Goal: Information Seeking & Learning: Learn about a topic

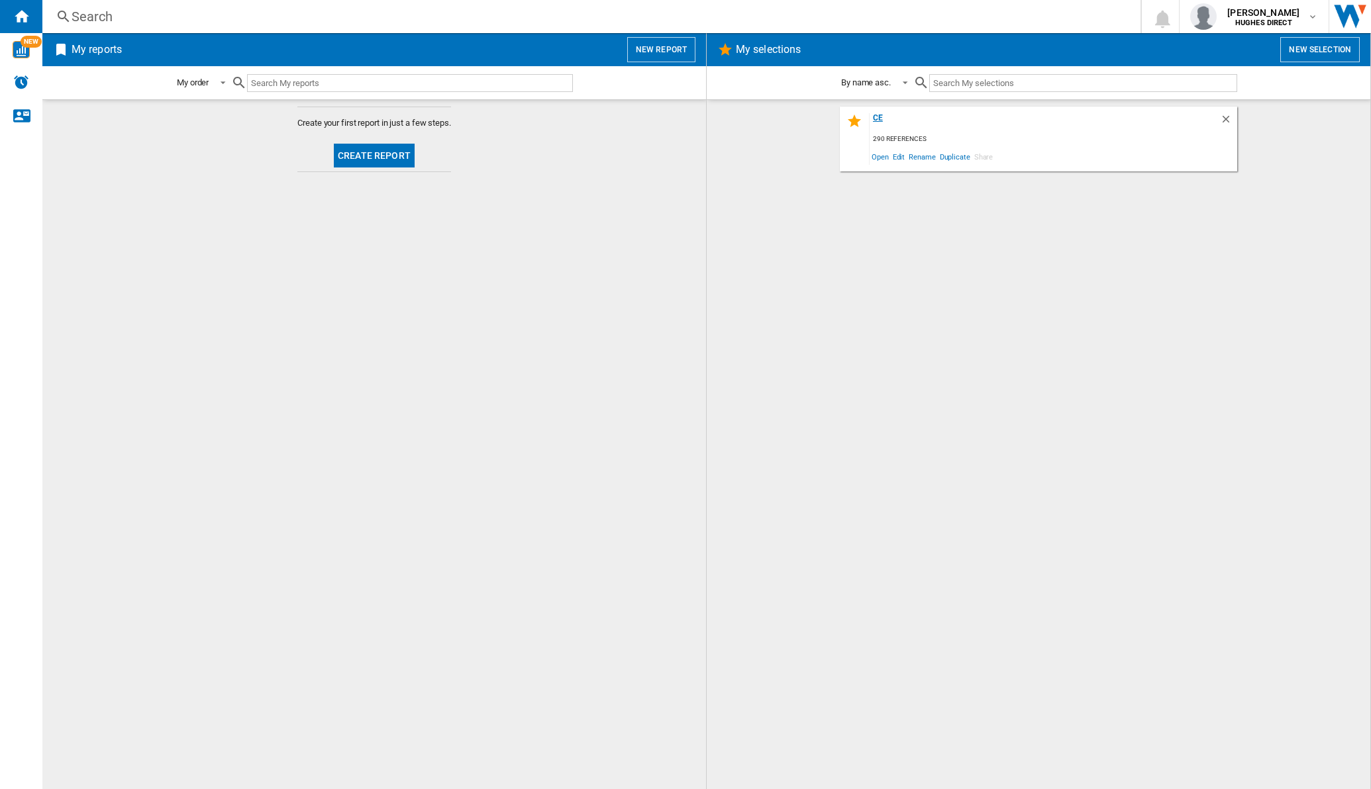
click at [878, 121] on div "ce" at bounding box center [1045, 122] width 350 height 18
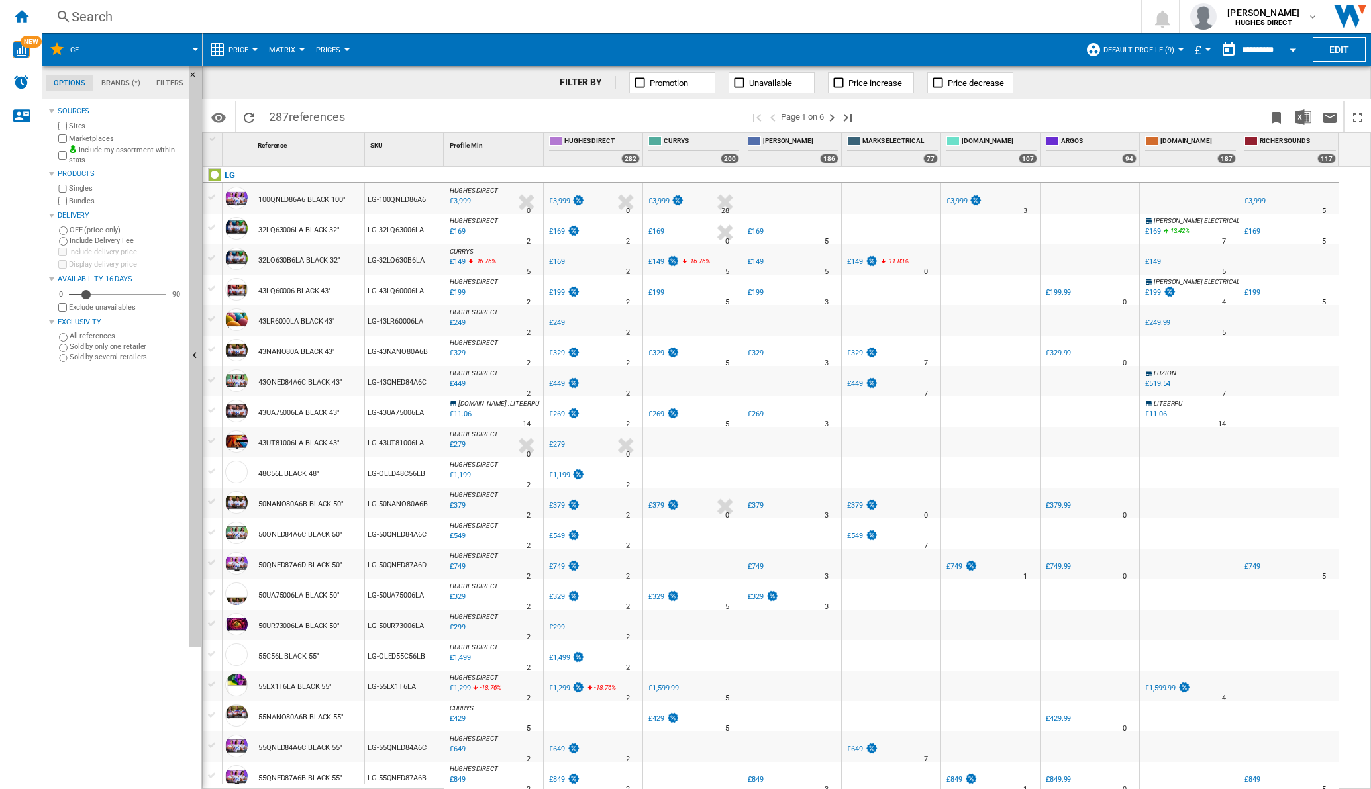
click at [296, 50] on button "Matrix" at bounding box center [285, 49] width 33 height 33
click at [283, 110] on span "Ranking" at bounding box center [290, 114] width 36 height 12
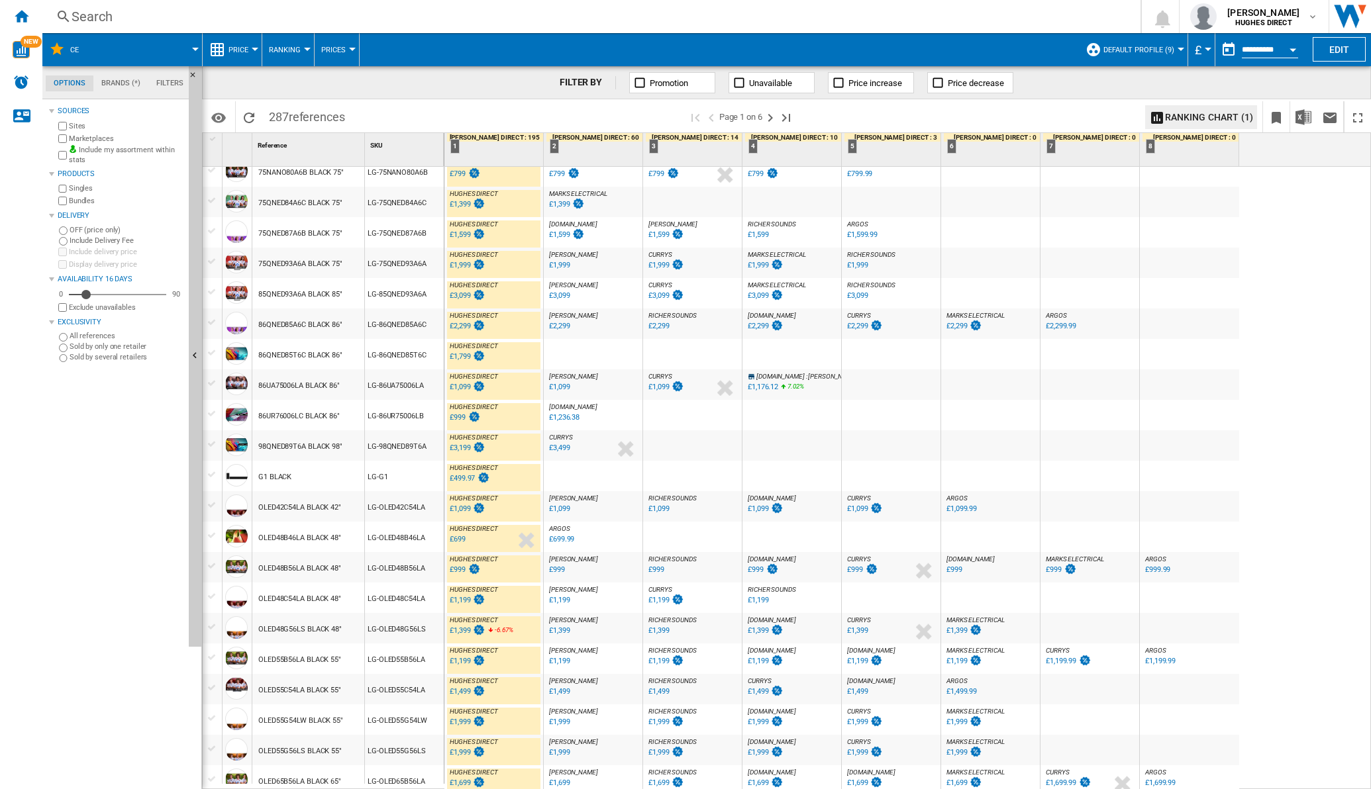
scroll to position [915, 0]
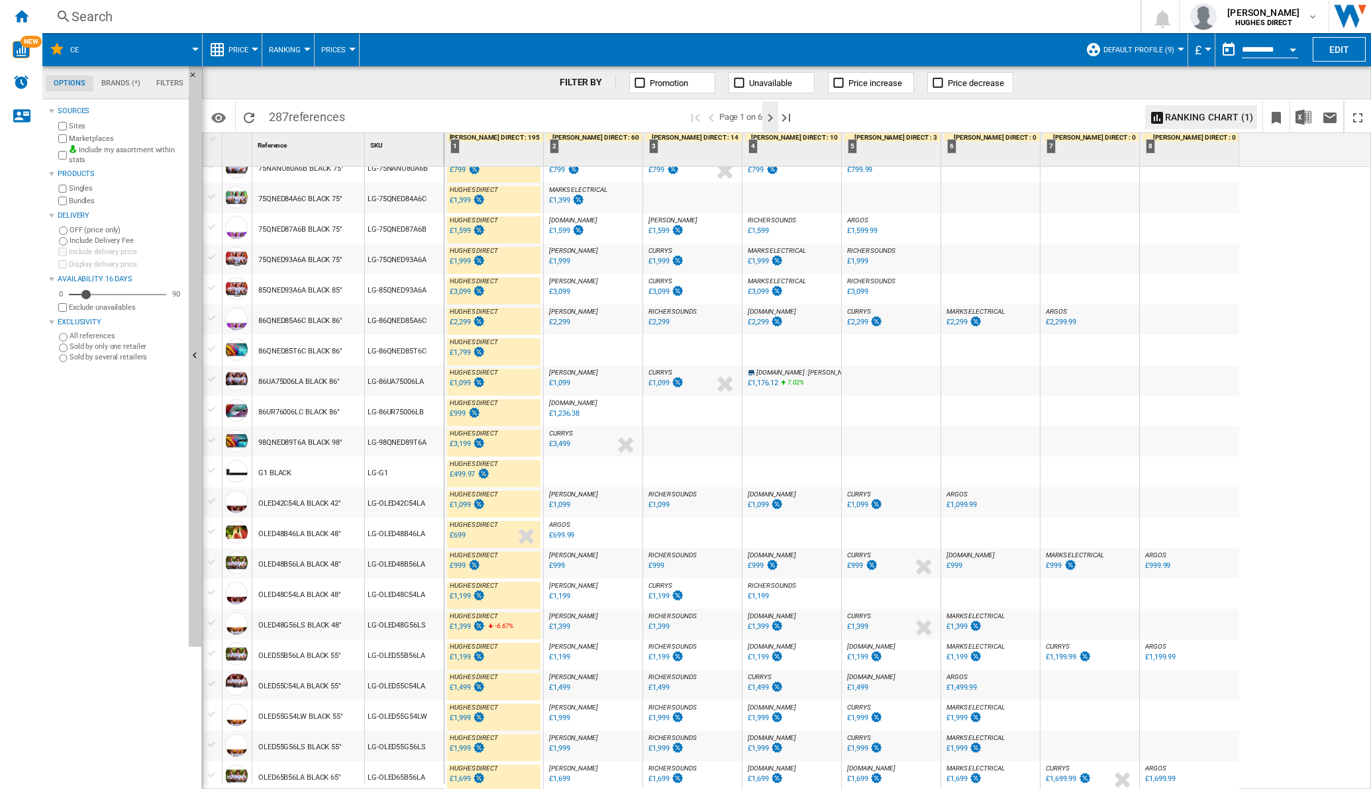
click at [771, 119] on ng-md-icon "Next page" at bounding box center [770, 118] width 16 height 16
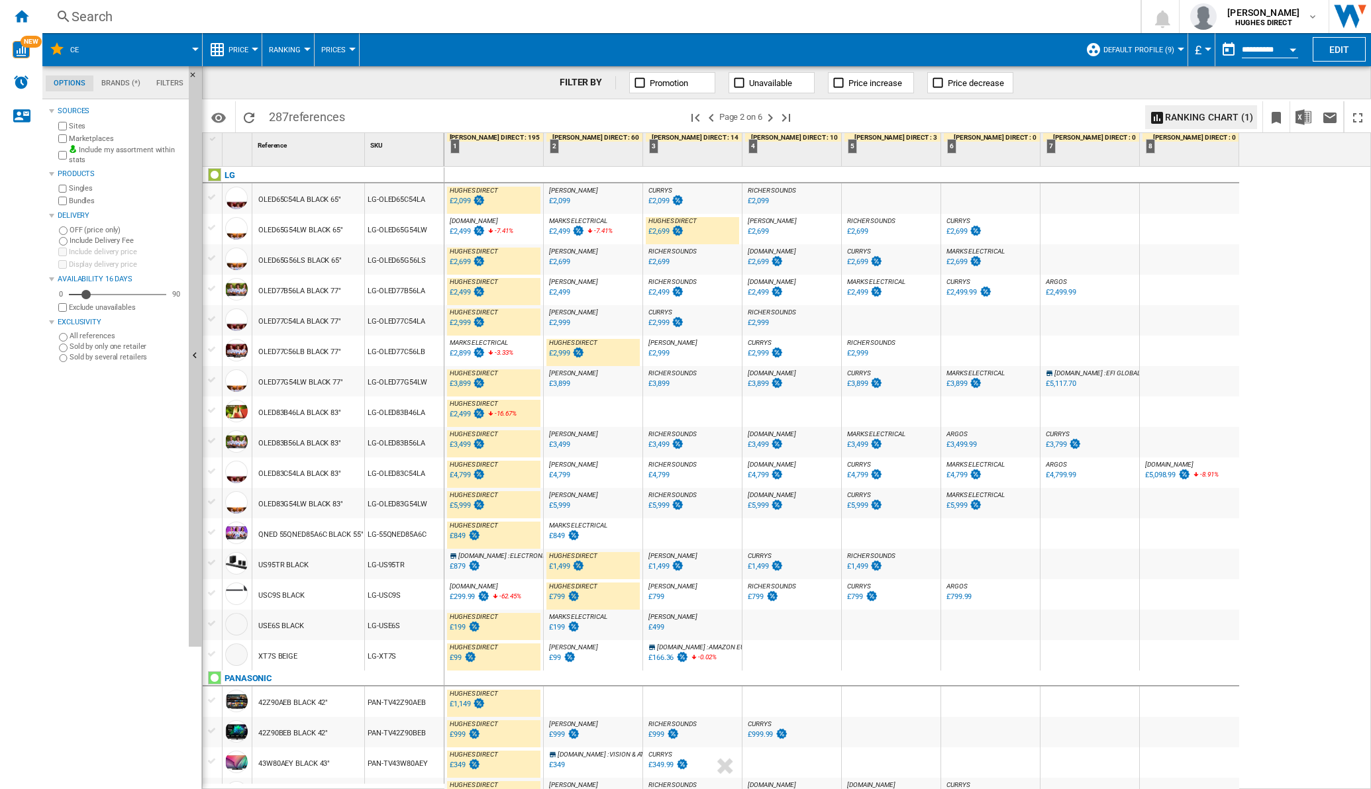
click at [564, 232] on div "£2,499" at bounding box center [559, 231] width 21 height 9
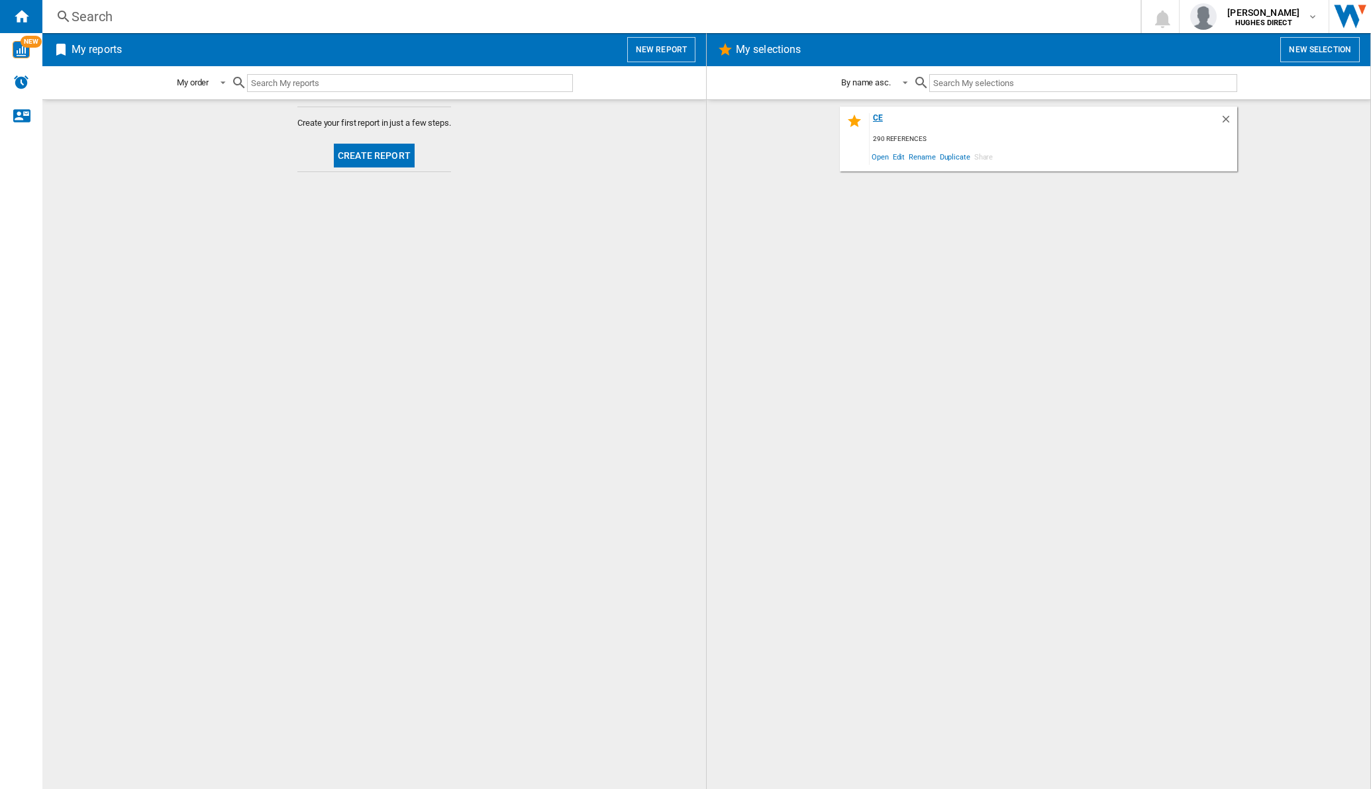
click at [728, 114] on div "ce" at bounding box center [1045, 122] width 350 height 18
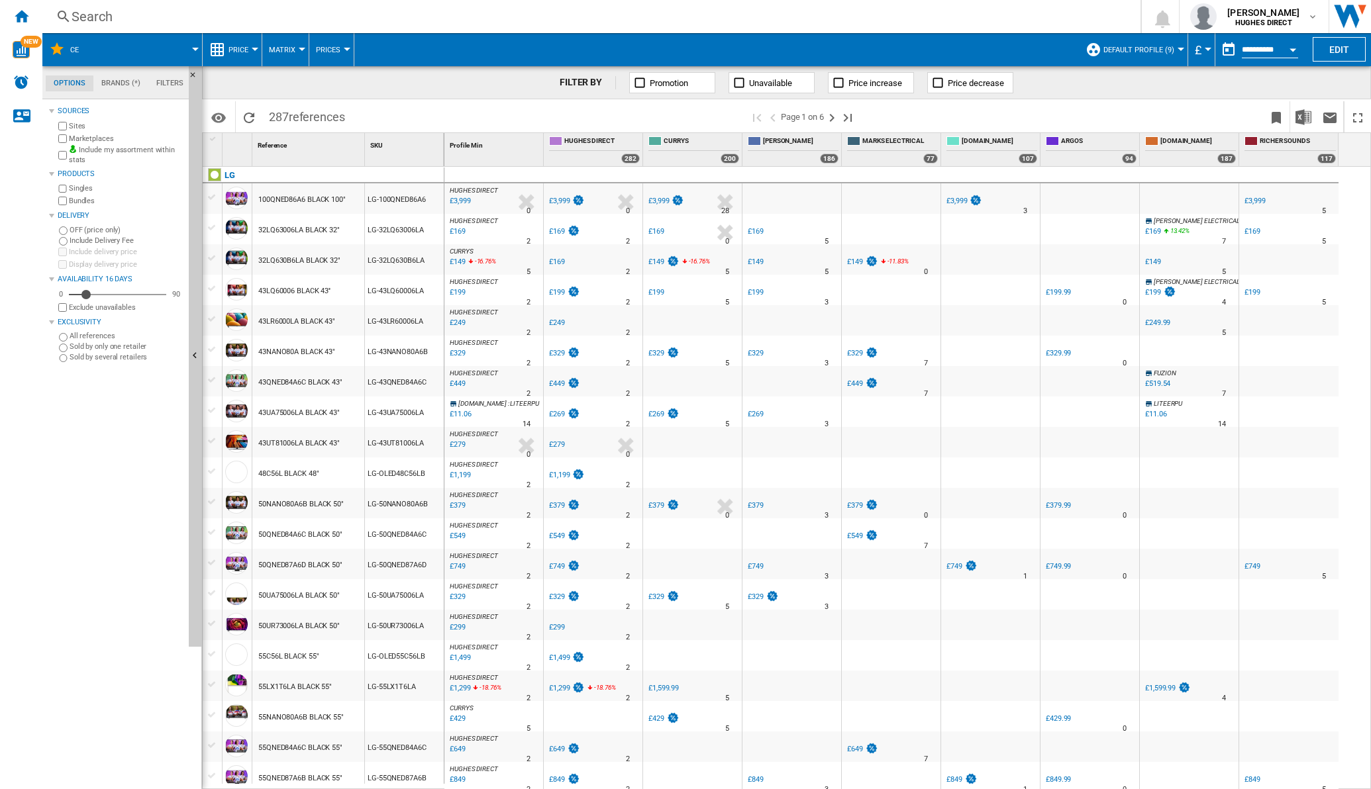
click at [292, 46] on span "Matrix" at bounding box center [282, 50] width 26 height 9
click at [278, 118] on span "Ranking" at bounding box center [290, 114] width 36 height 12
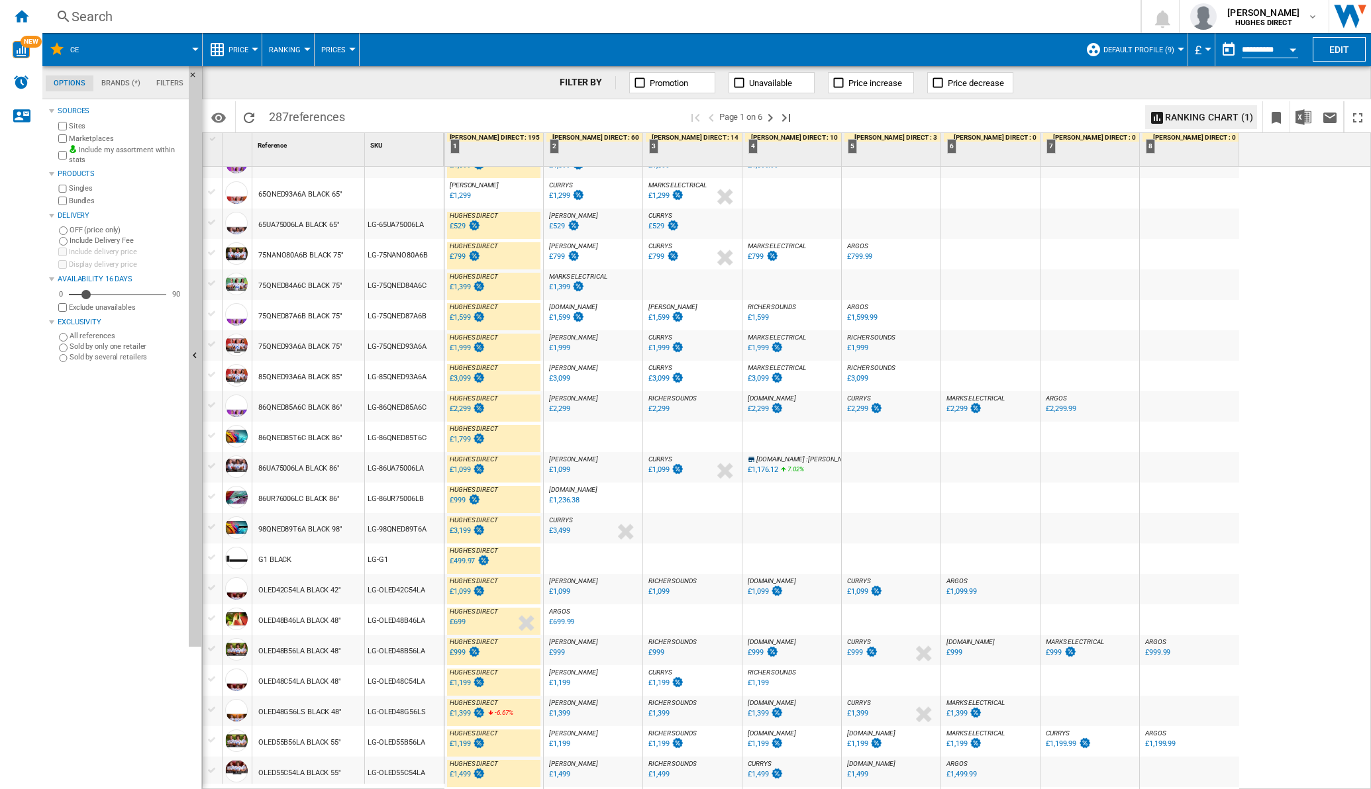
scroll to position [915, 0]
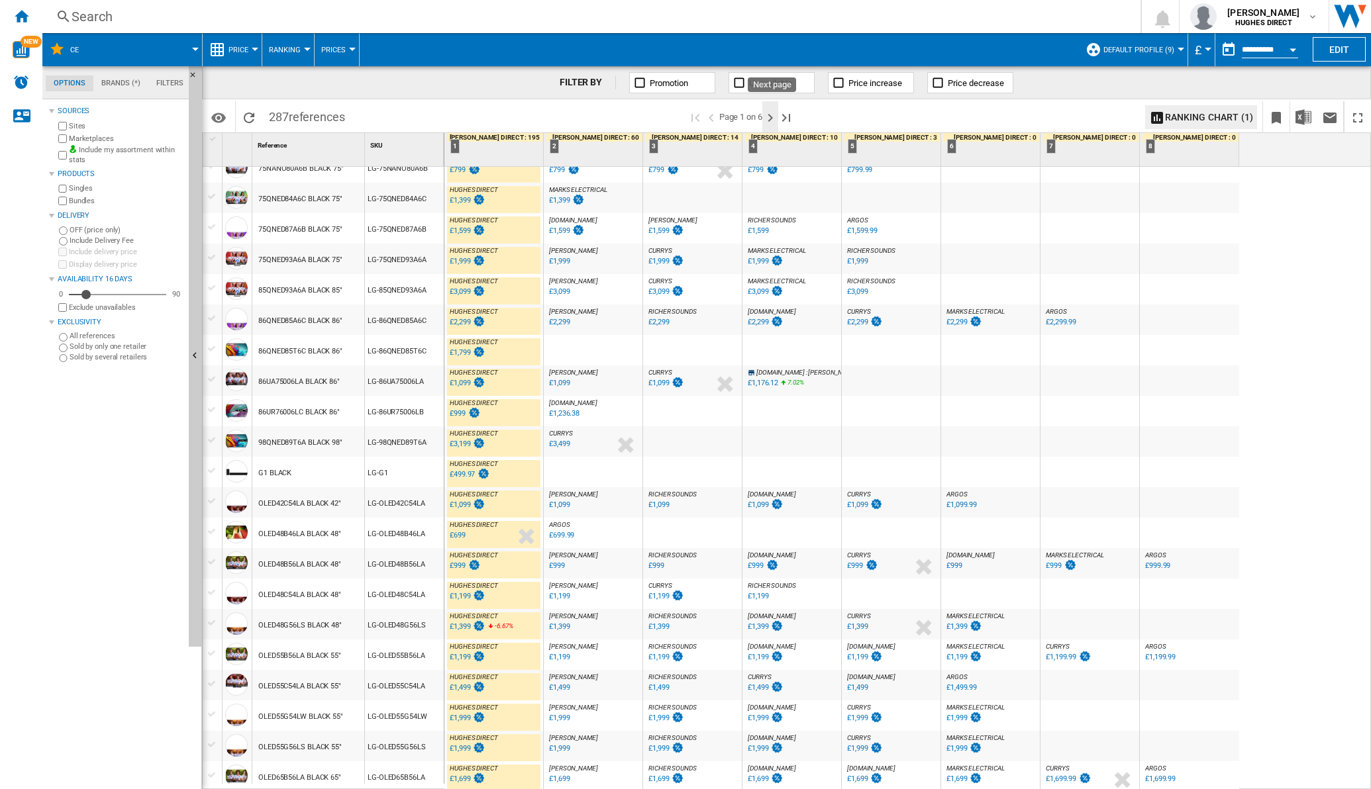
click at [728, 115] on ng-md-icon "Next page" at bounding box center [770, 118] width 16 height 16
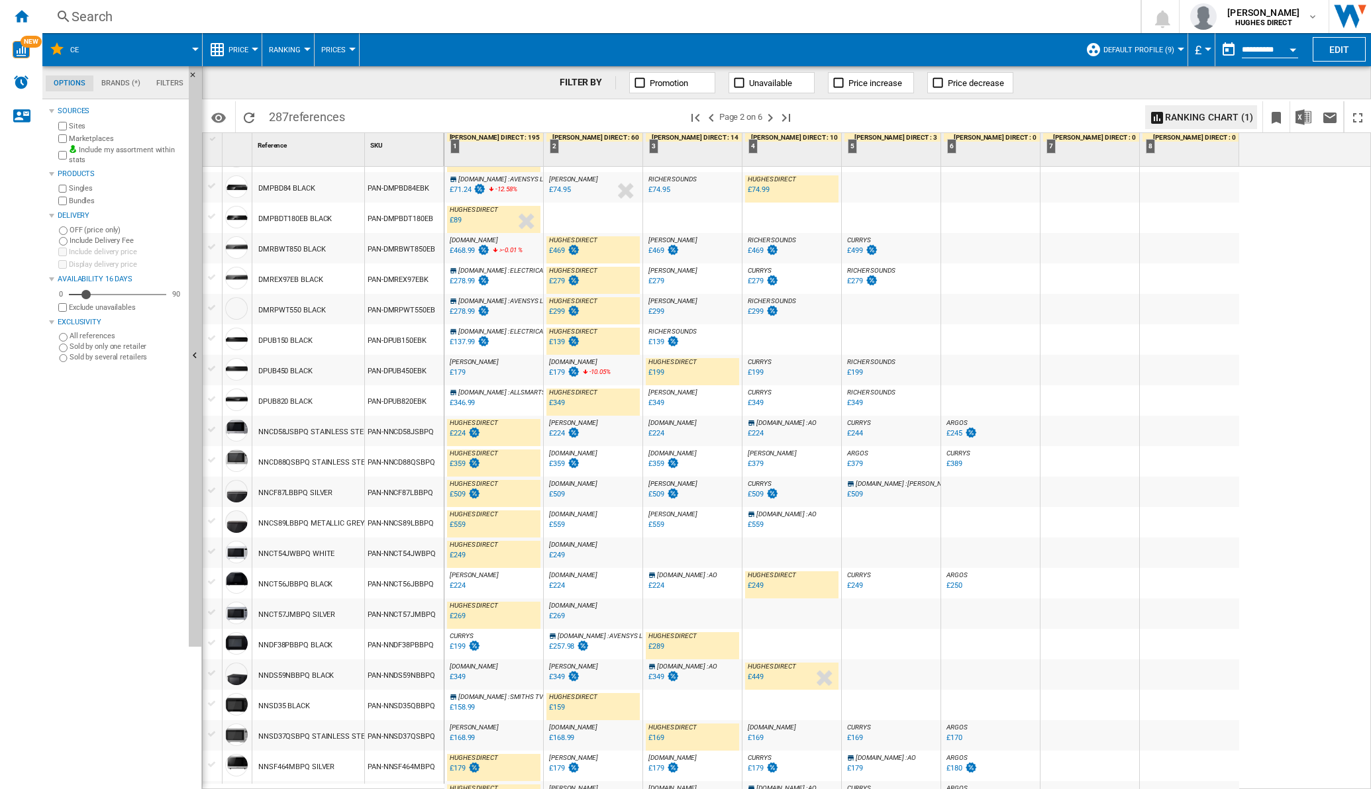
scroll to position [931, 0]
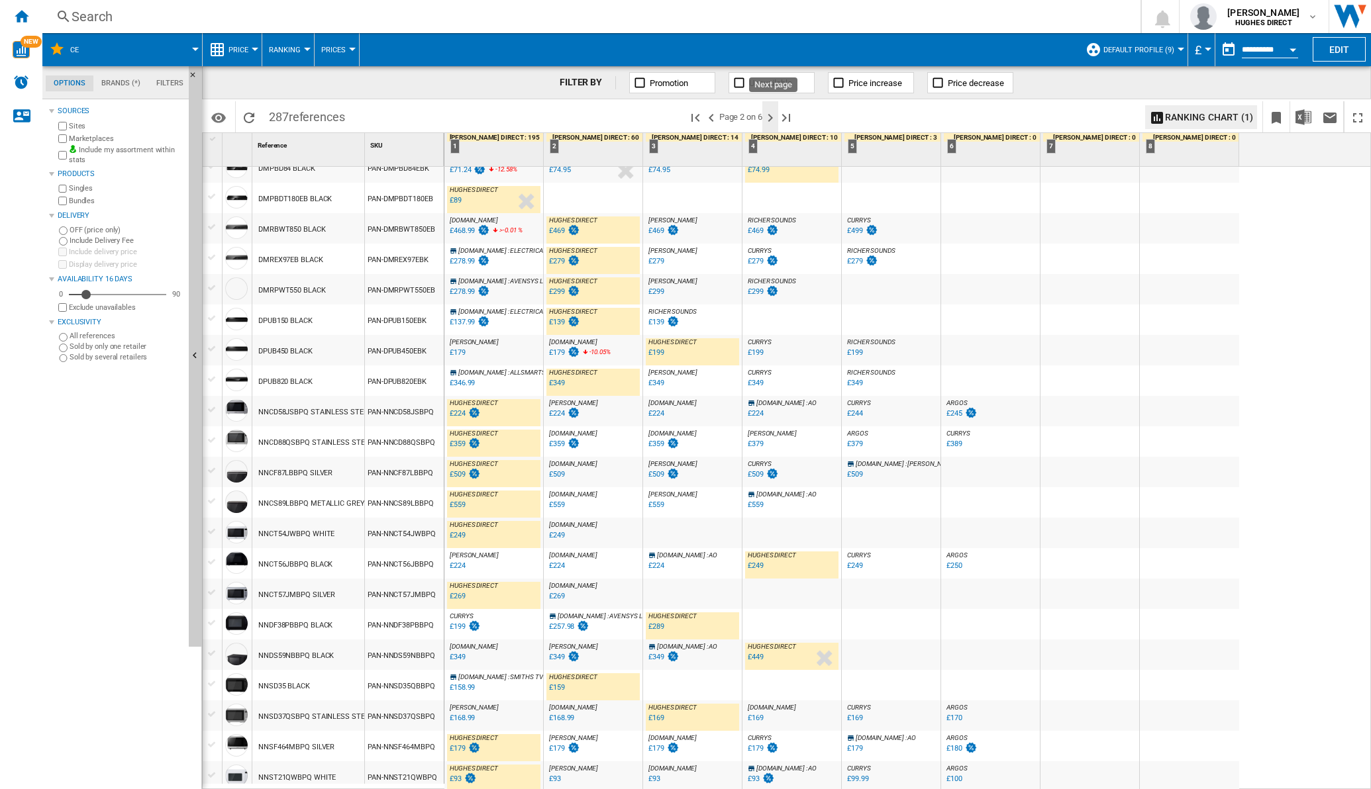
click at [728, 119] on ng-md-icon "Next page" at bounding box center [770, 118] width 16 height 16
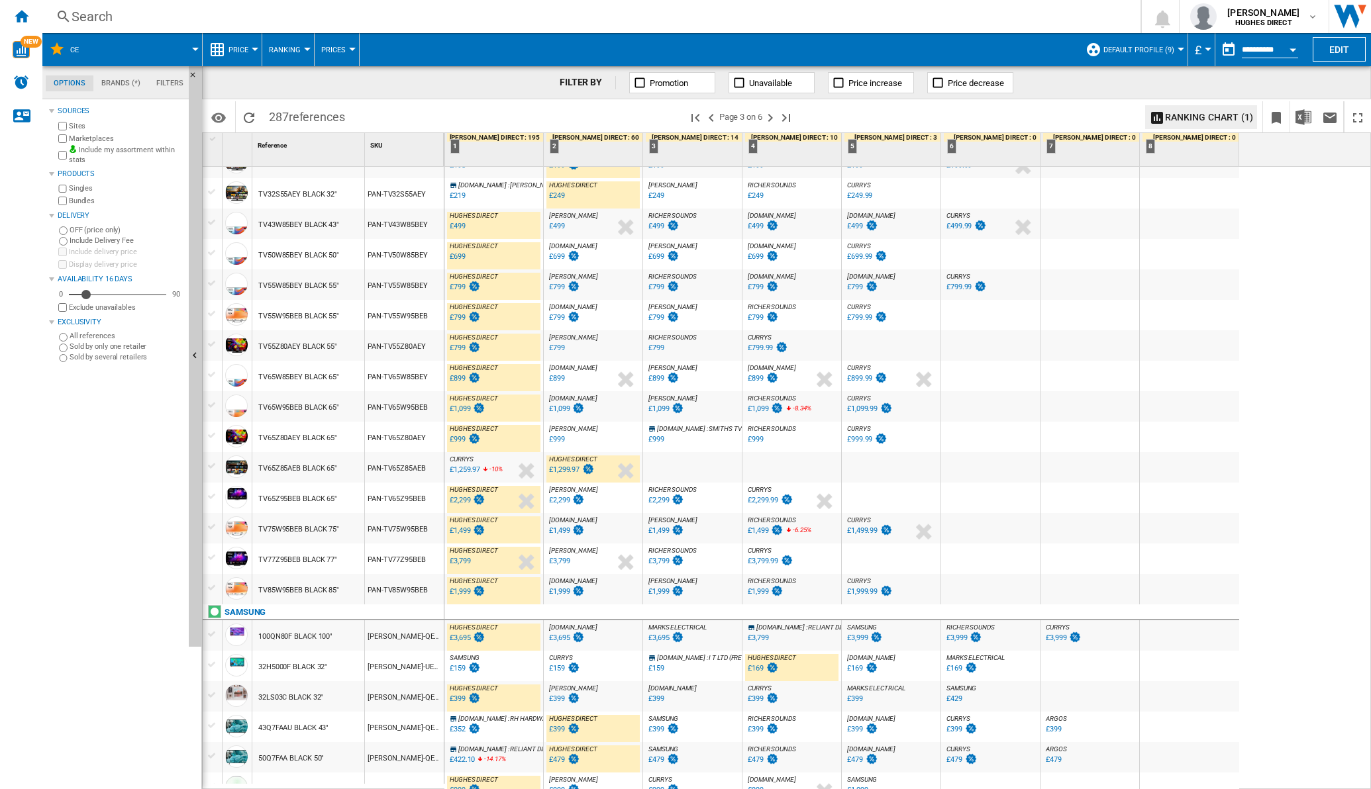
scroll to position [931, 0]
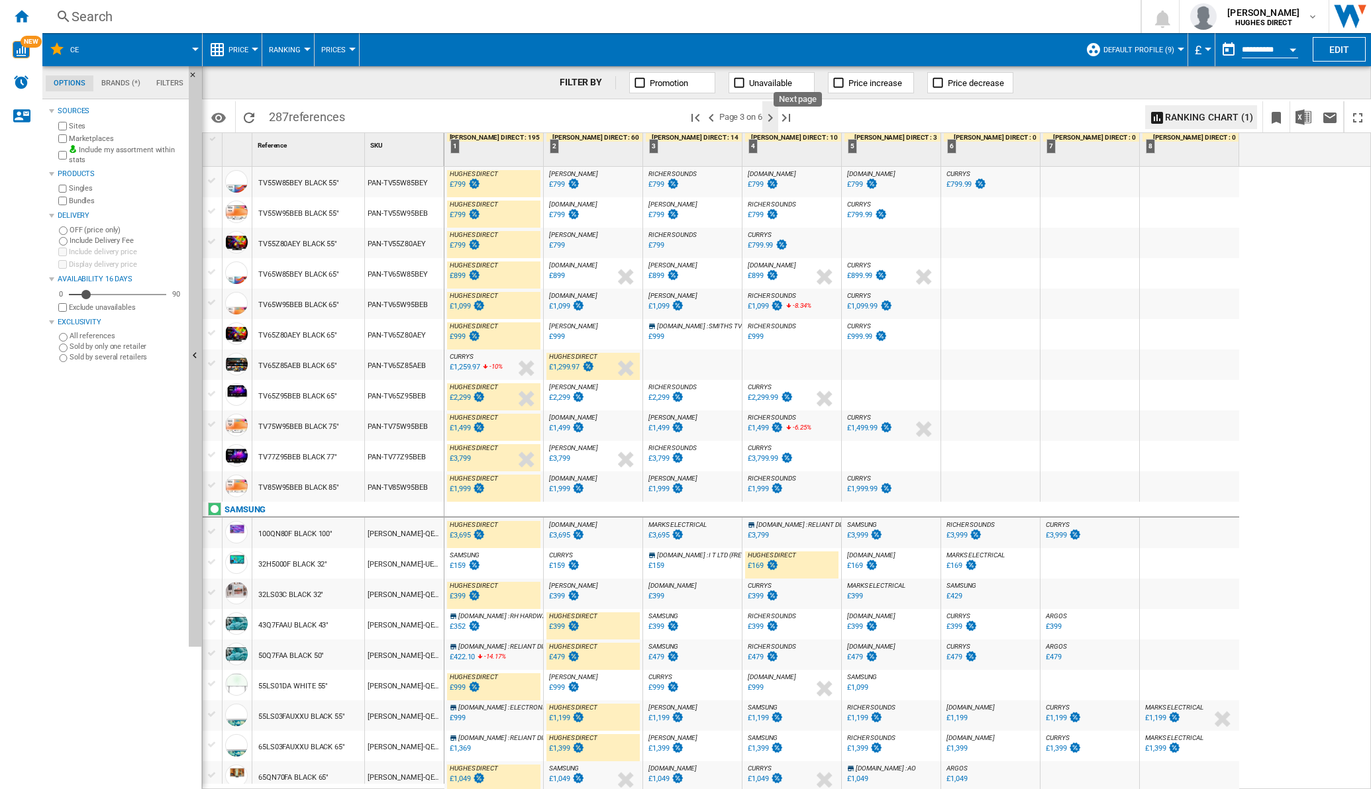
click at [728, 117] on ng-md-icon "Next page" at bounding box center [770, 118] width 16 height 16
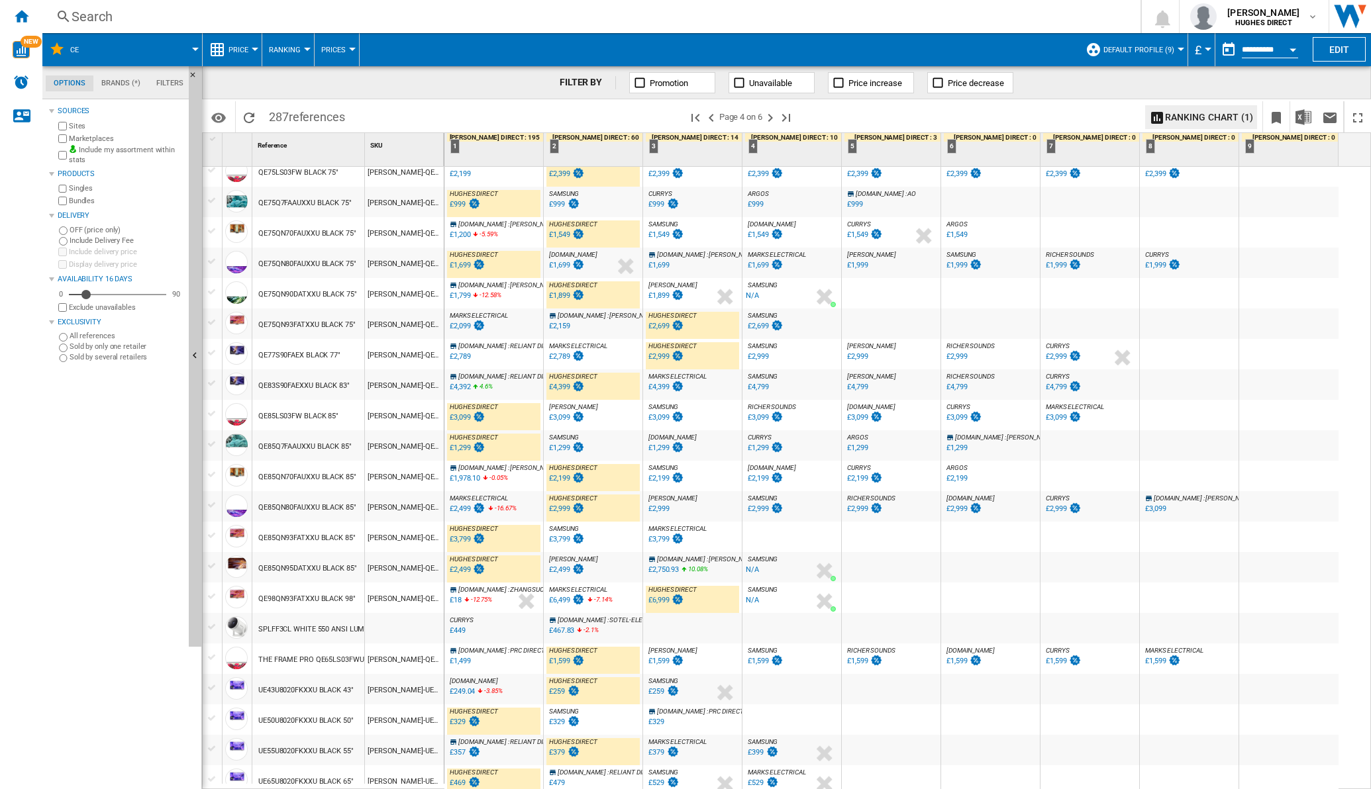
scroll to position [915, 0]
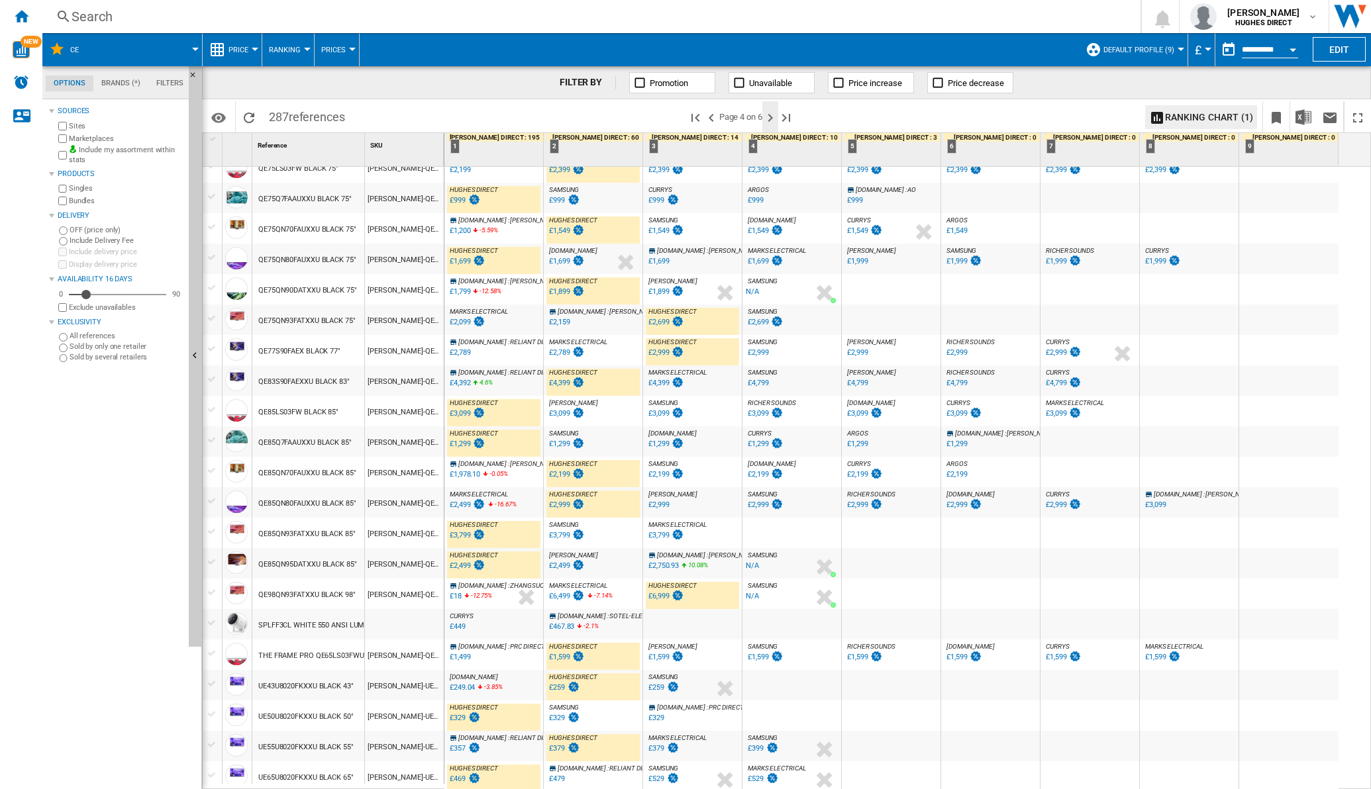
click at [728, 117] on ng-md-icon "Next page" at bounding box center [770, 118] width 16 height 16
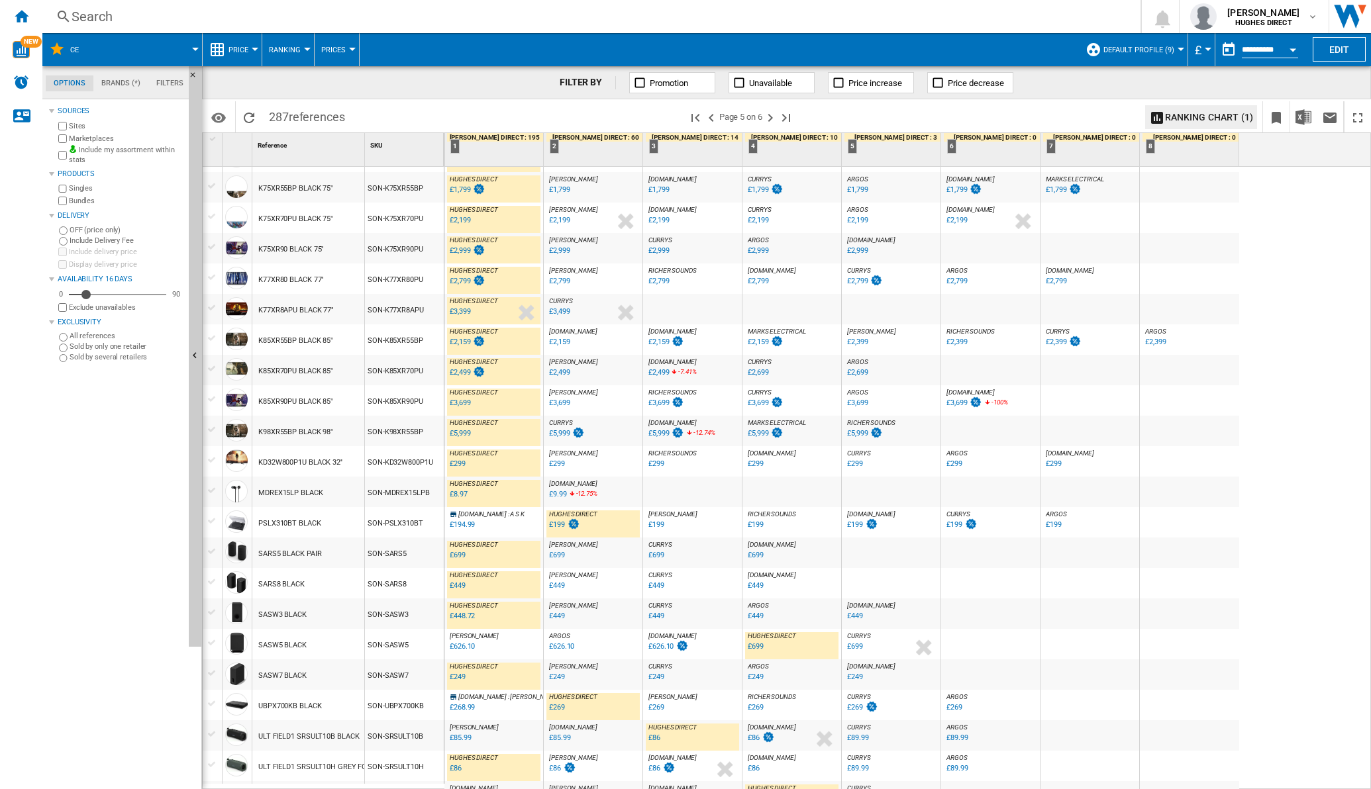
scroll to position [931, 0]
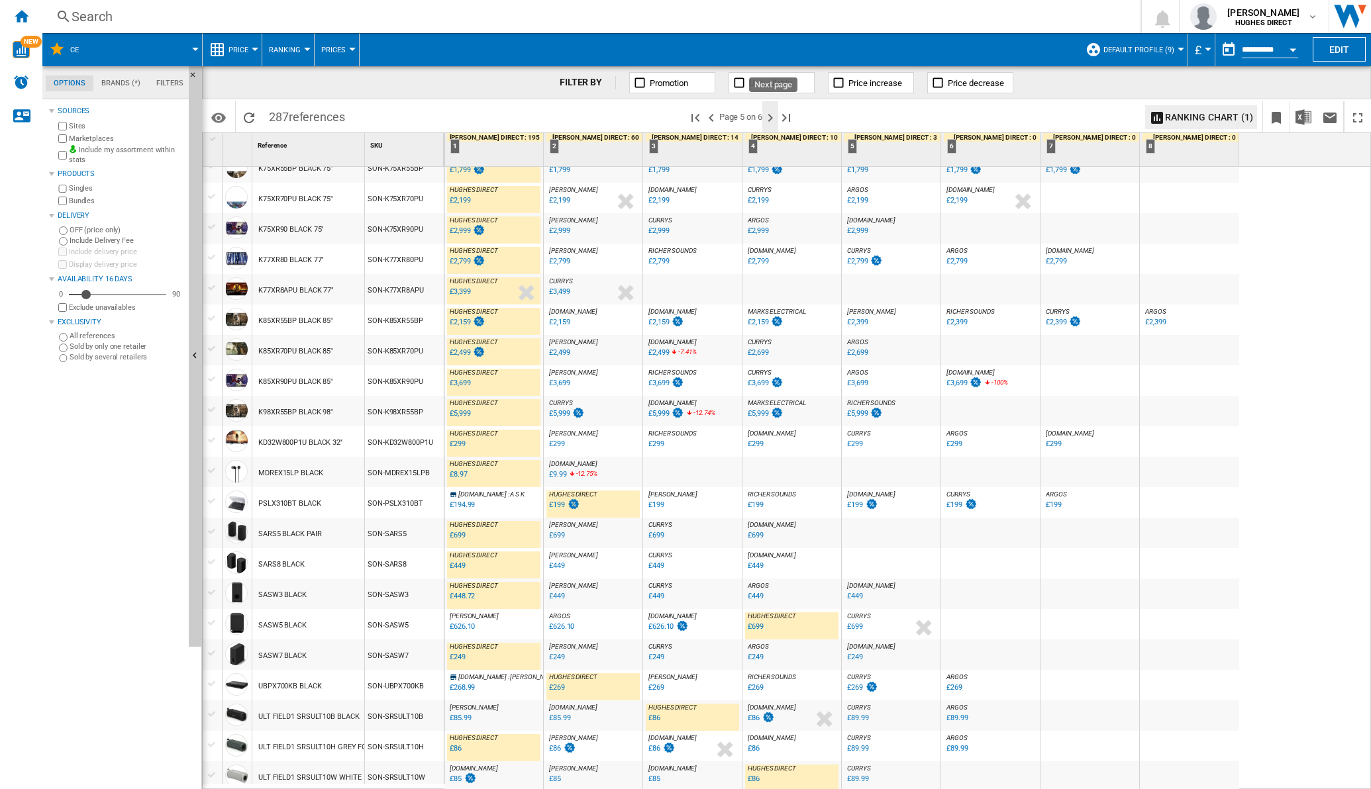
click at [728, 108] on button "Next page" at bounding box center [770, 116] width 16 height 31
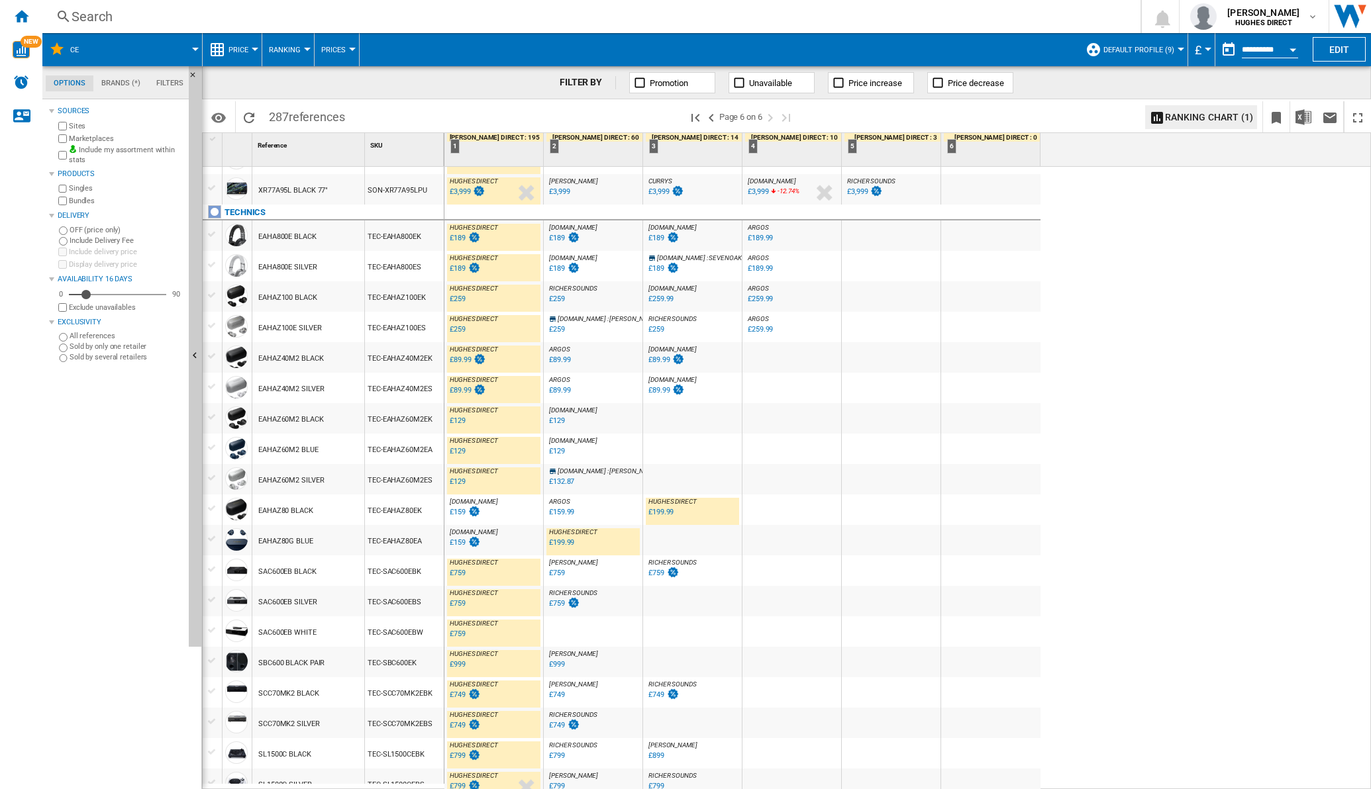
scroll to position [535, 0]
